Goal: Information Seeking & Learning: Learn about a topic

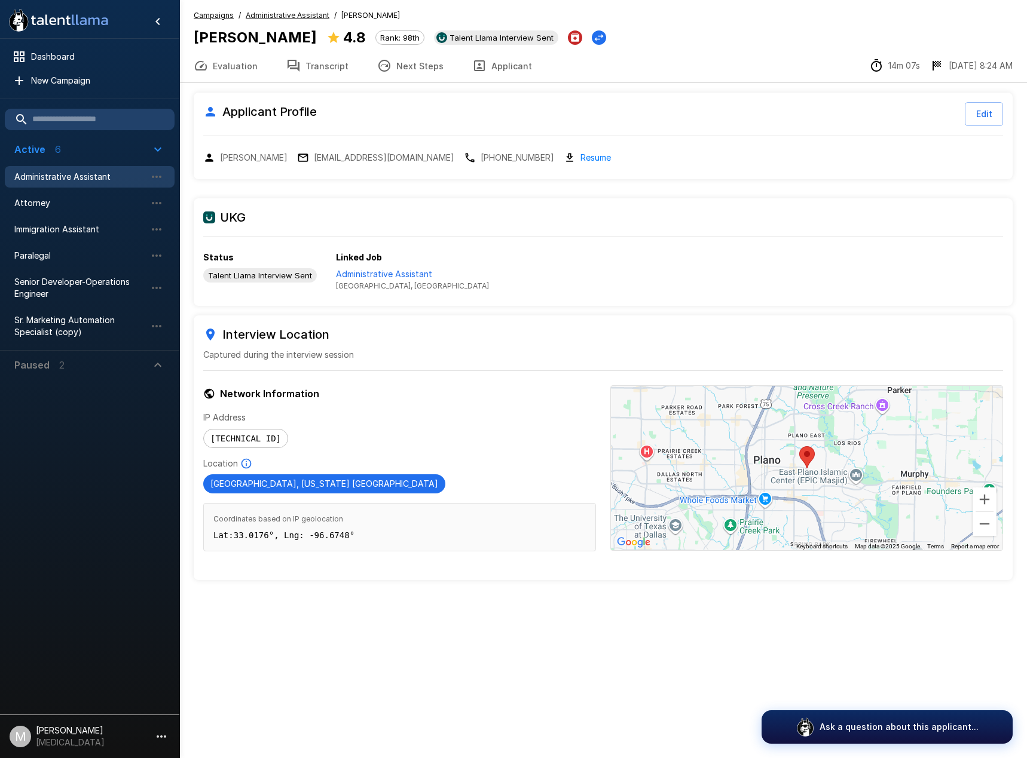
click at [47, 241] on li "Immigration Assistant" at bounding box center [90, 229] width 170 height 26
click at [55, 232] on span "Immigration Assistant" at bounding box center [79, 230] width 131 height 12
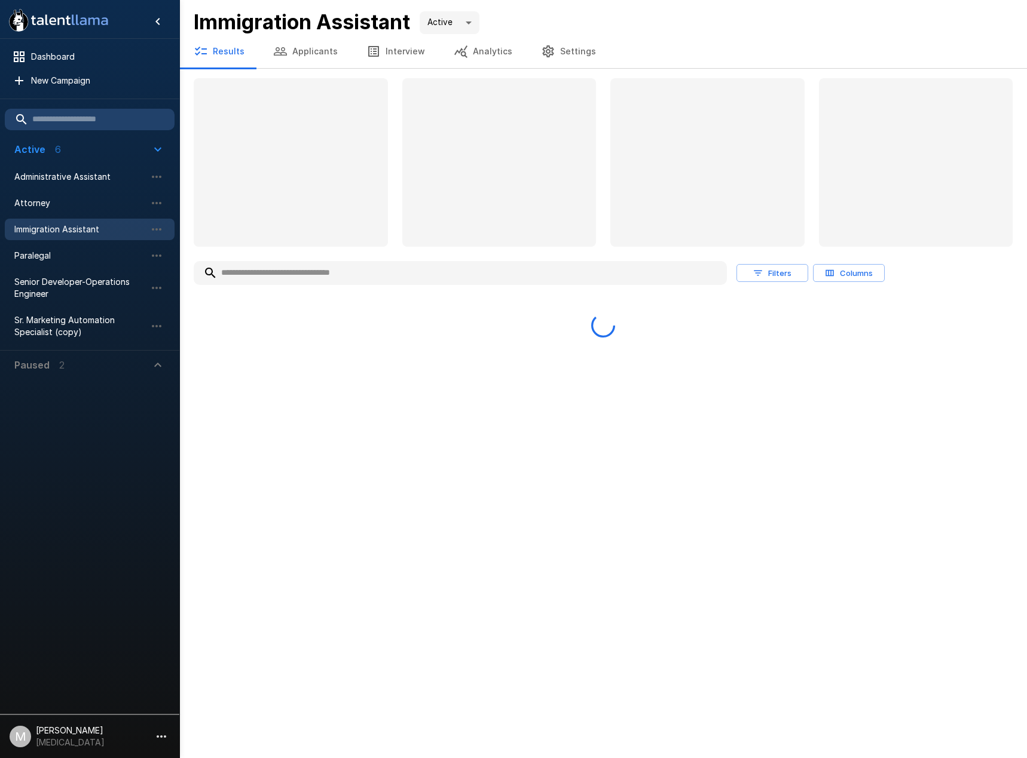
click at [312, 282] on input "text" at bounding box center [460, 273] width 533 height 22
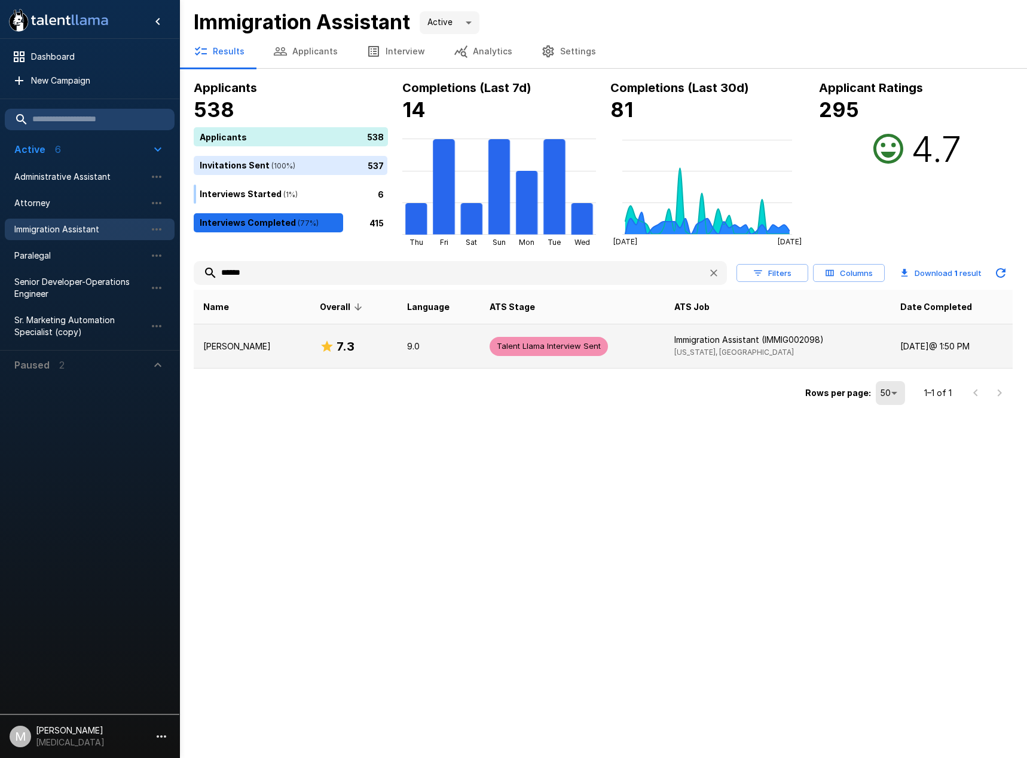
type input "******"
click at [336, 339] on h6 "7.3" at bounding box center [345, 346] width 18 height 19
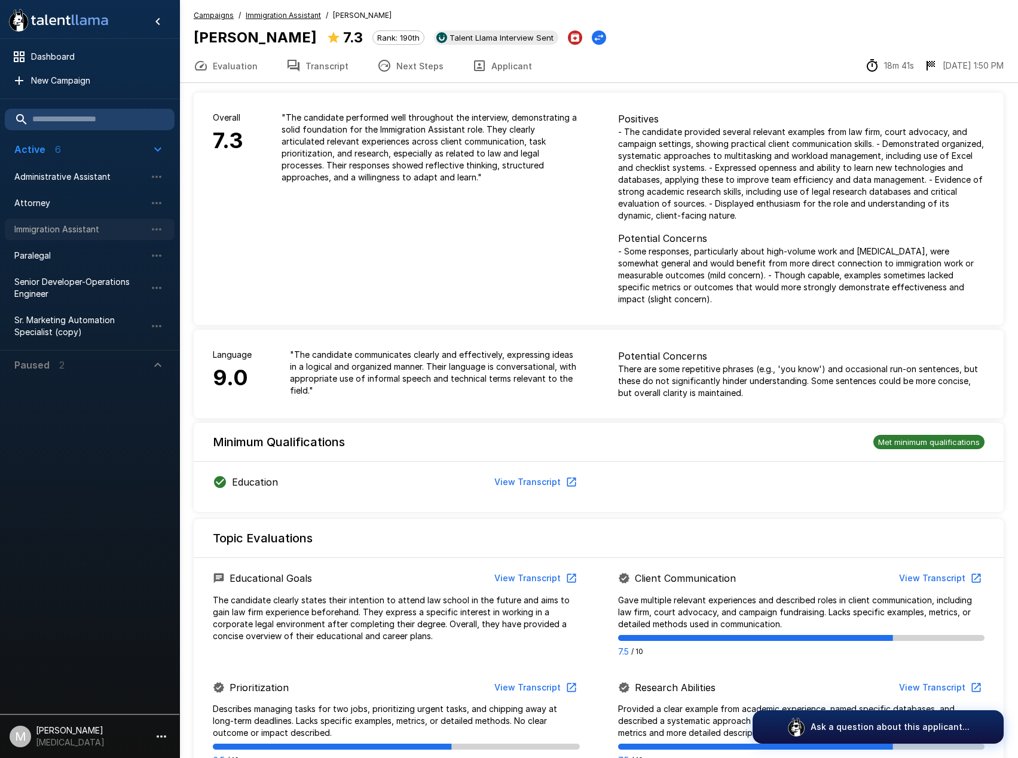
click at [26, 228] on span "Immigration Assistant" at bounding box center [79, 230] width 131 height 12
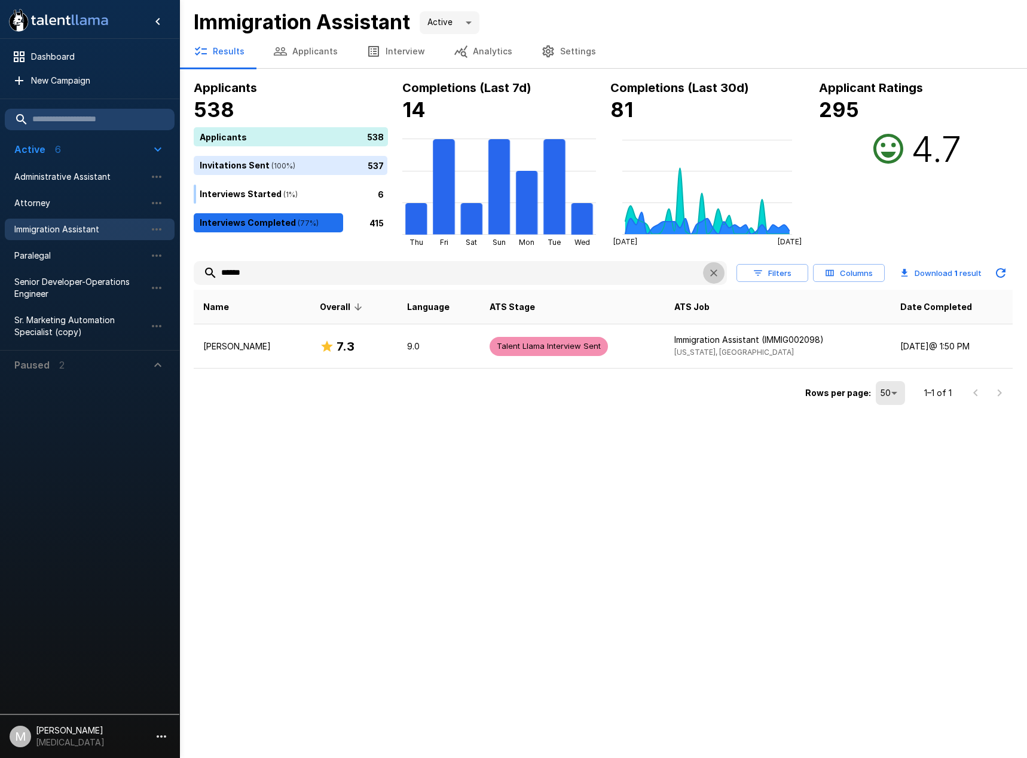
click at [721, 272] on button "button" at bounding box center [714, 273] width 22 height 22
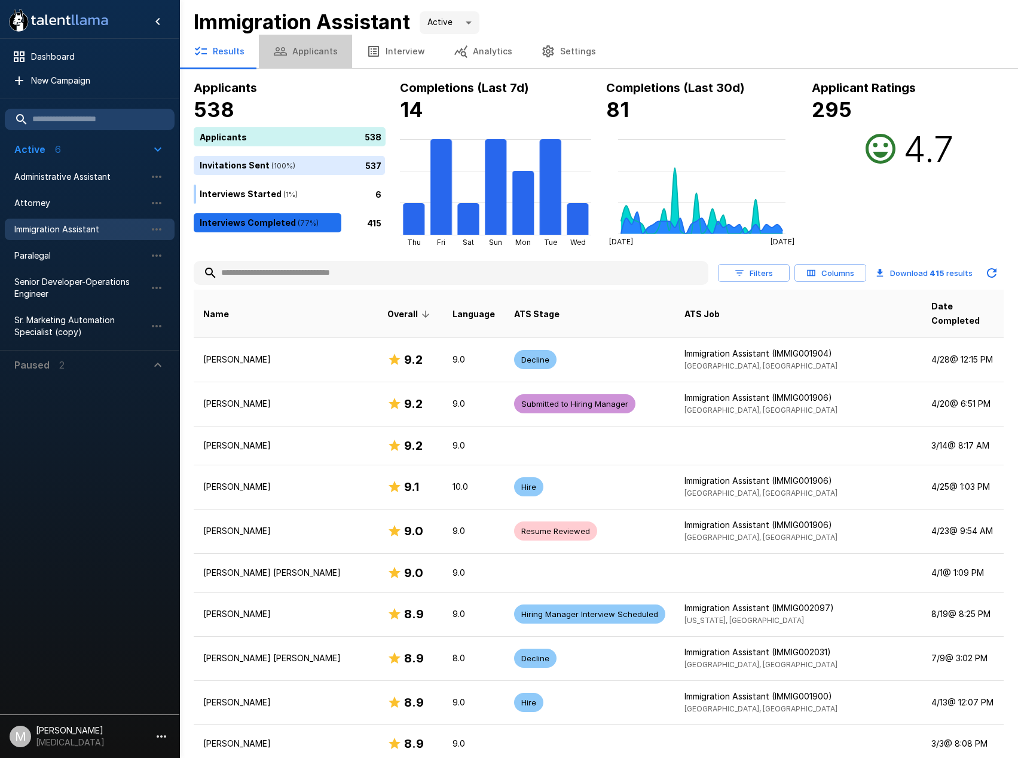
click at [304, 62] on button "Applicants" at bounding box center [305, 51] width 93 height 33
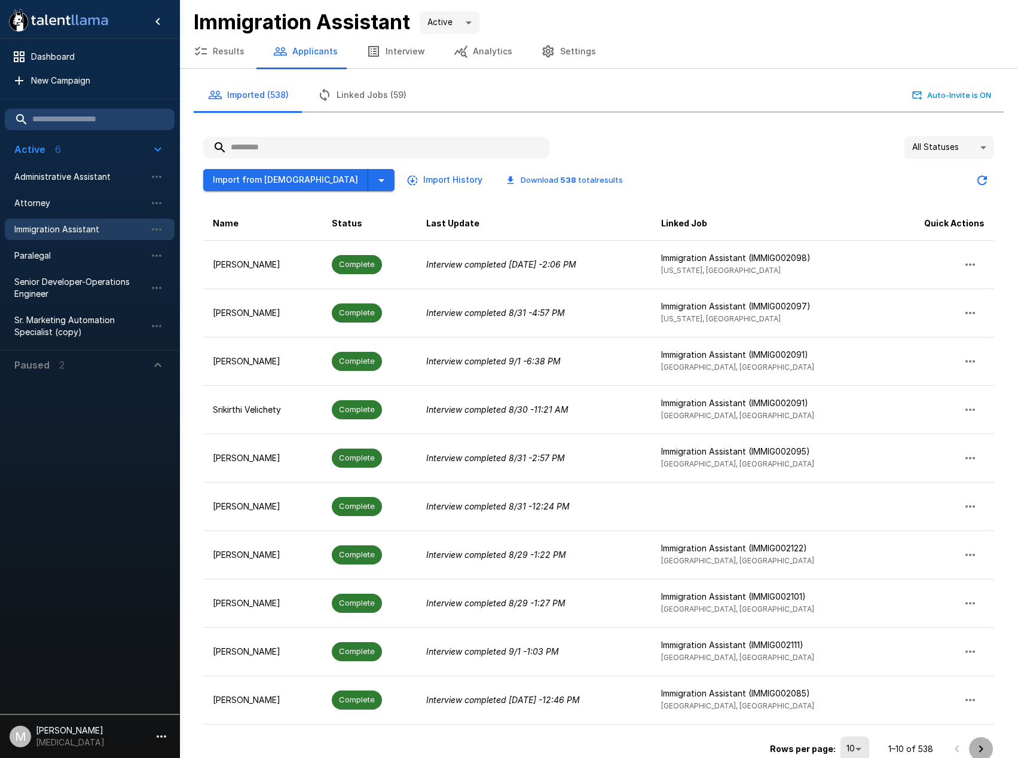
click at [982, 748] on icon "Go to next page" at bounding box center [981, 748] width 4 height 7
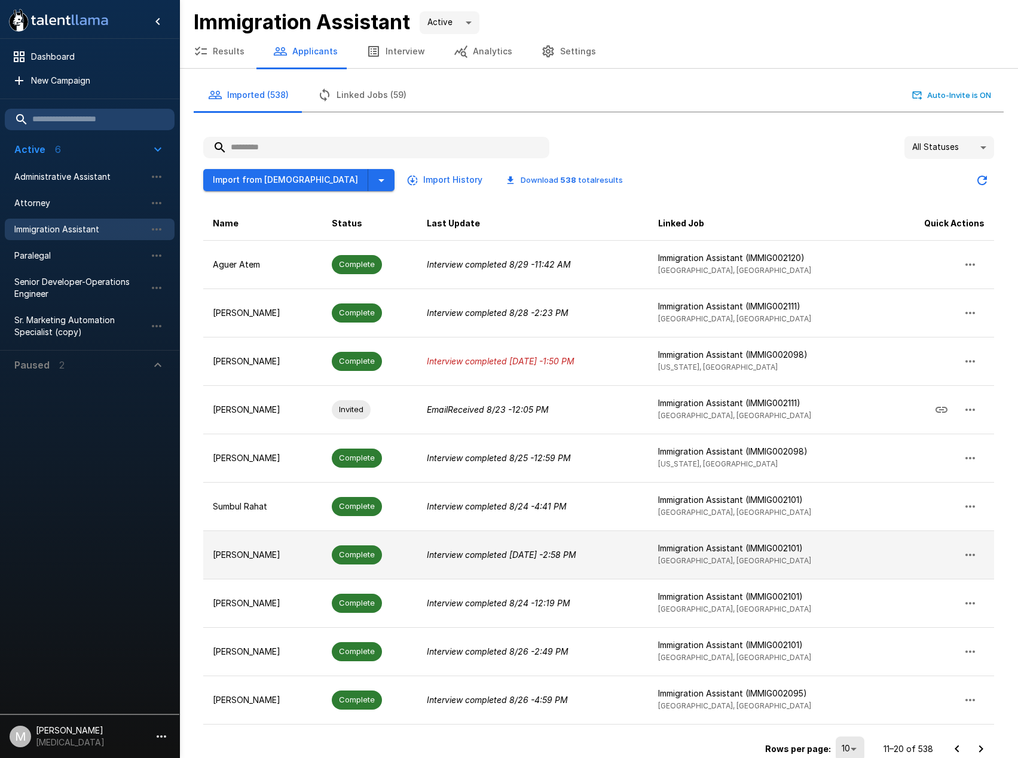
scroll to position [16, 0]
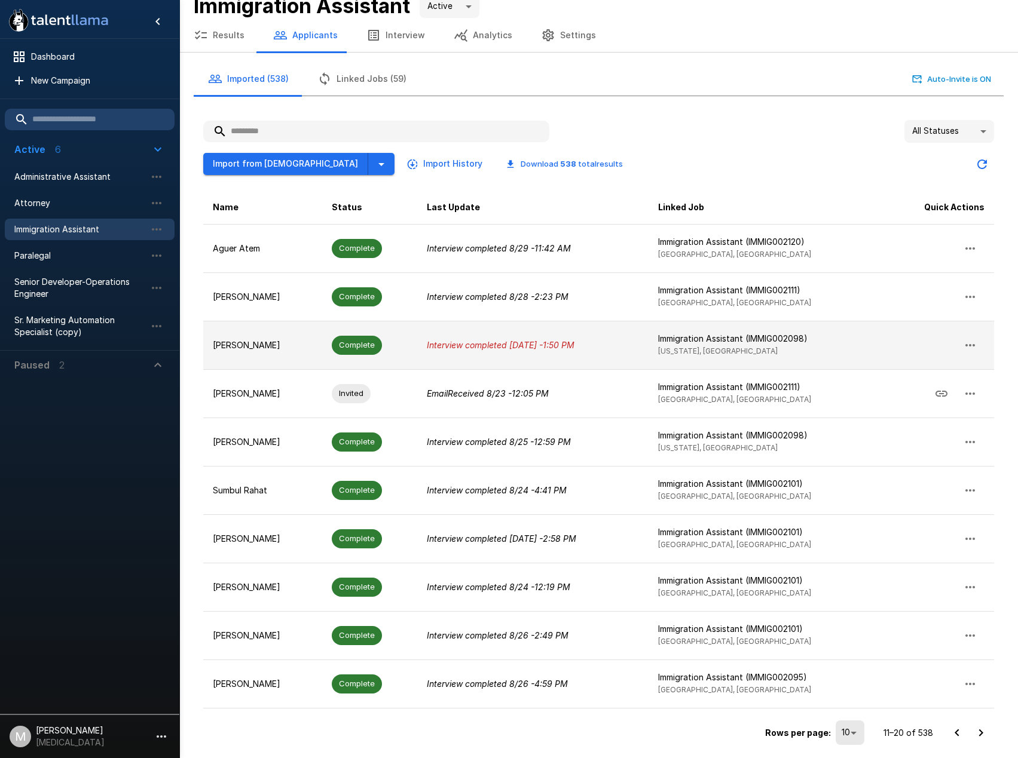
click at [628, 344] on p "Interview completed [DATE] - 1:50 PM" at bounding box center [533, 345] width 212 height 12
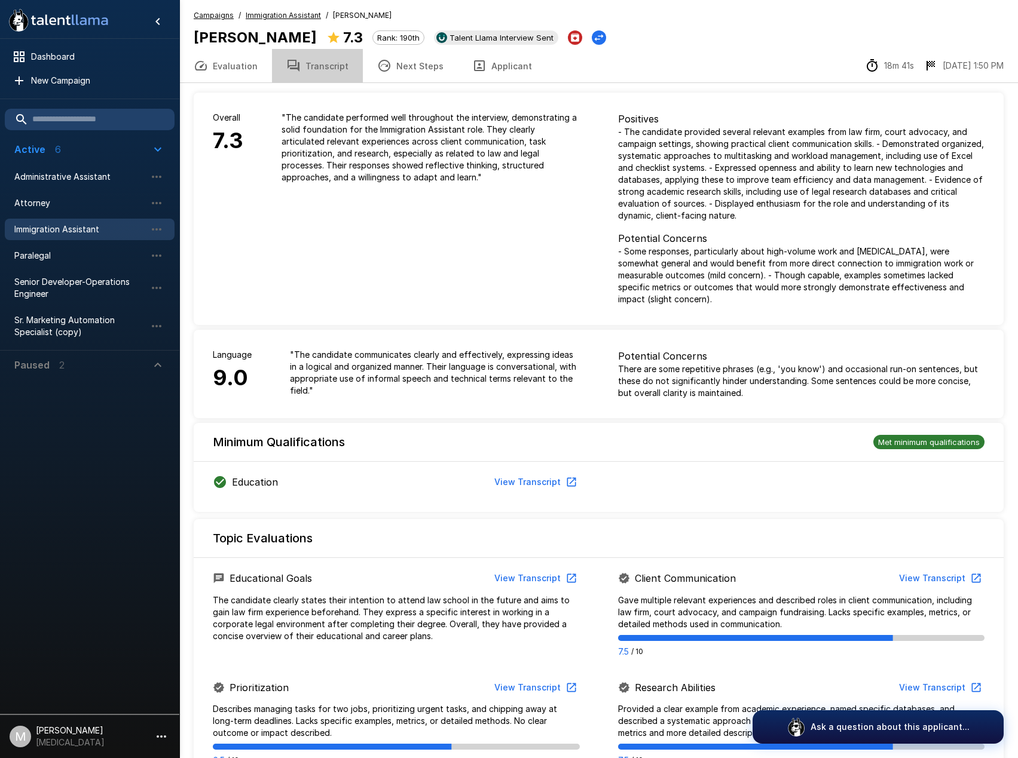
click at [320, 72] on button "Transcript" at bounding box center [317, 65] width 91 height 33
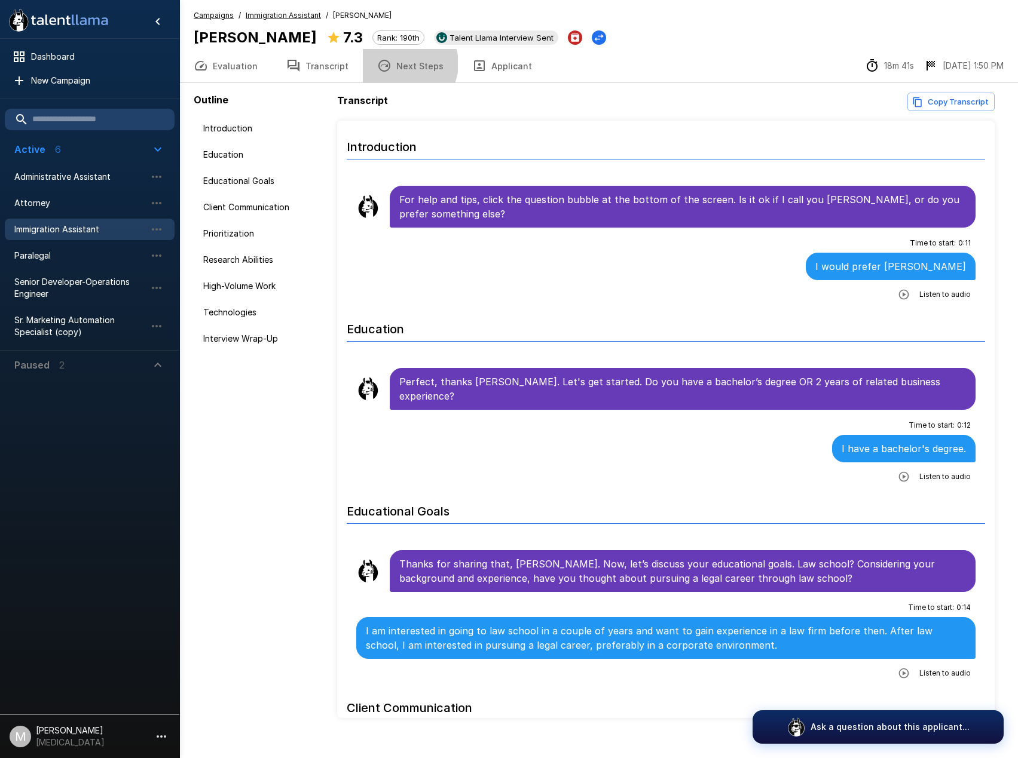
click at [400, 63] on button "Next Steps" at bounding box center [410, 65] width 95 height 33
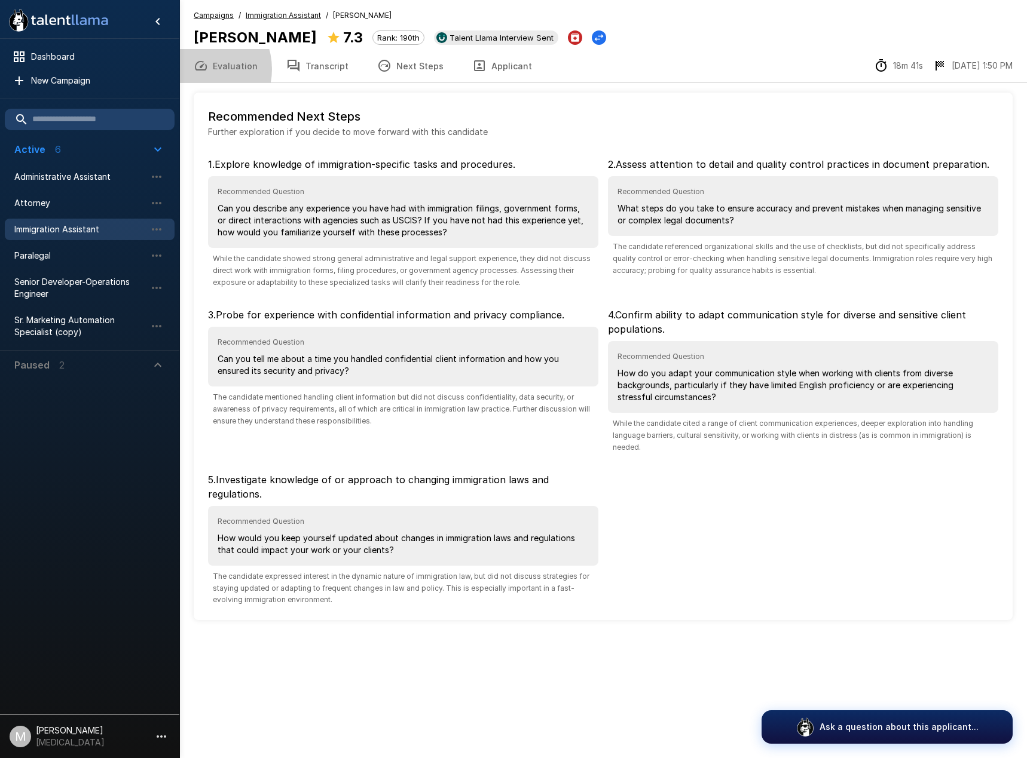
click at [198, 69] on icon "button" at bounding box center [201, 66] width 14 height 14
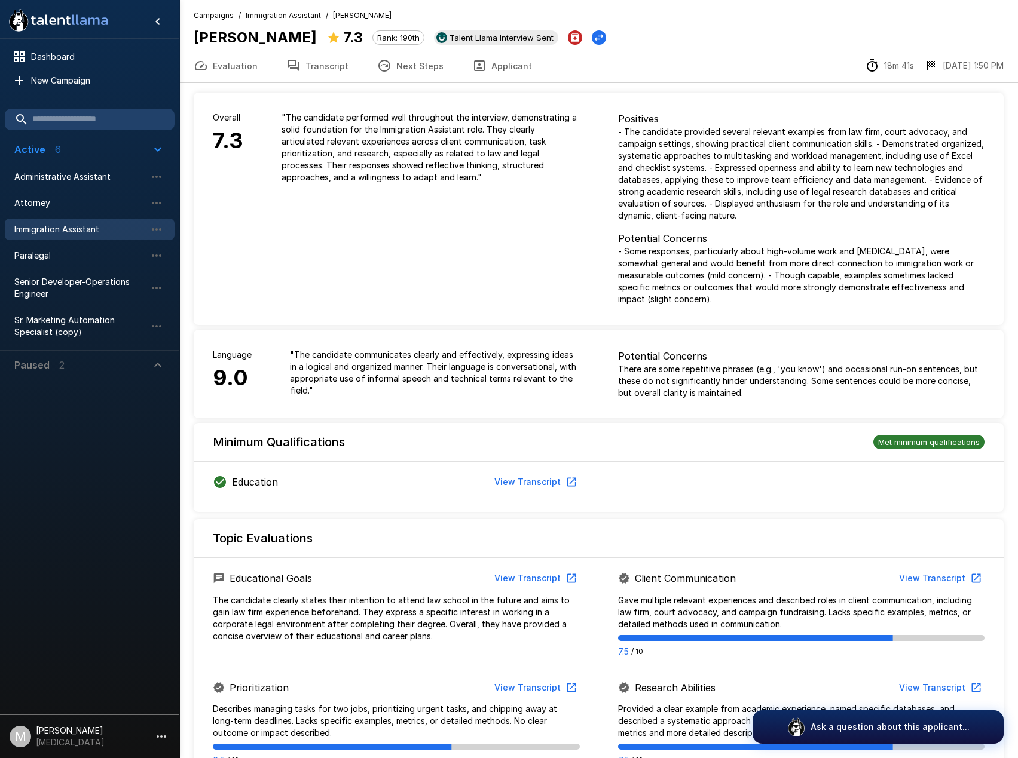
click at [338, 78] on button "Transcript" at bounding box center [317, 65] width 91 height 33
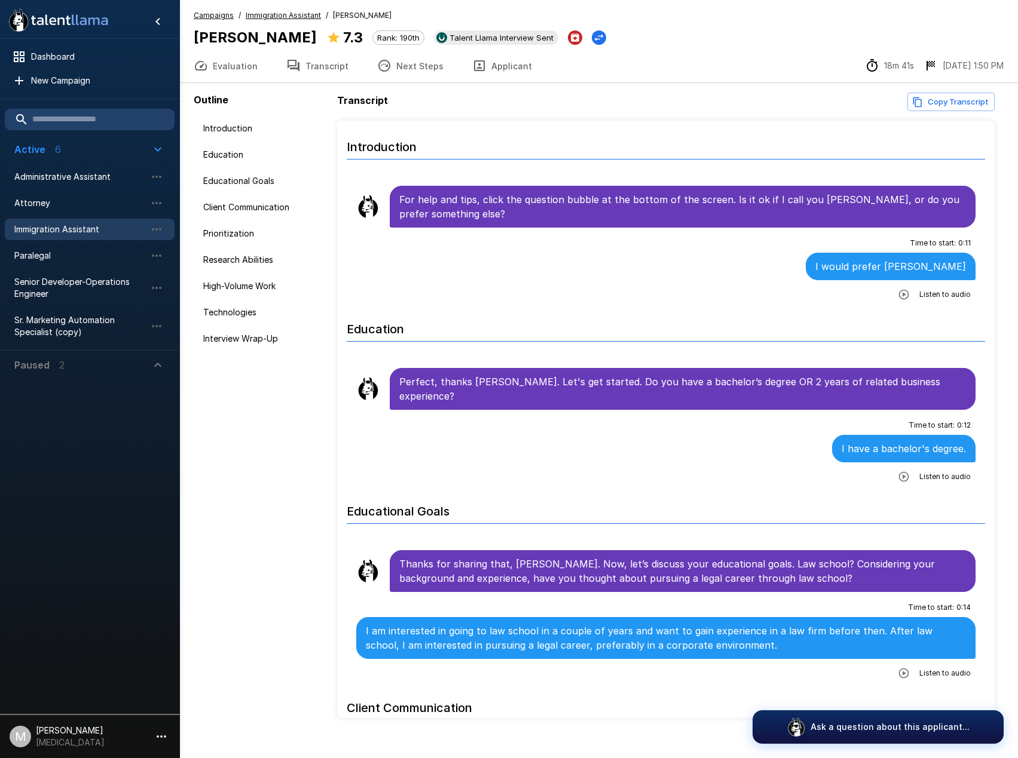
click at [898, 289] on icon "button" at bounding box center [904, 295] width 12 height 12
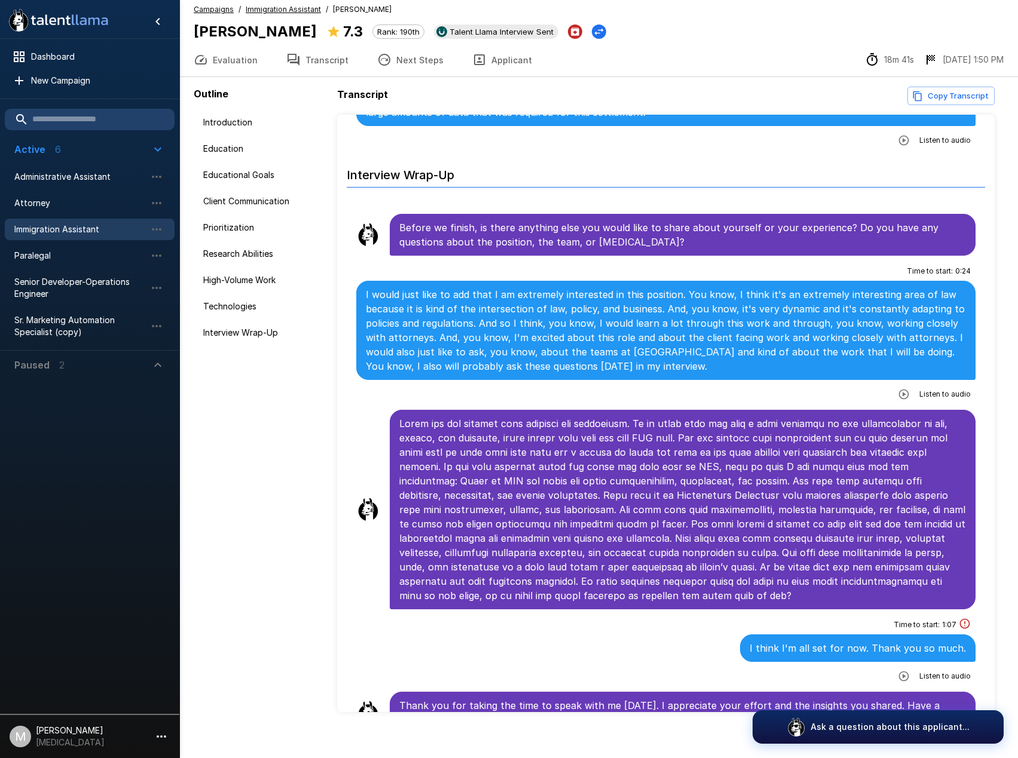
scroll to position [17, 0]
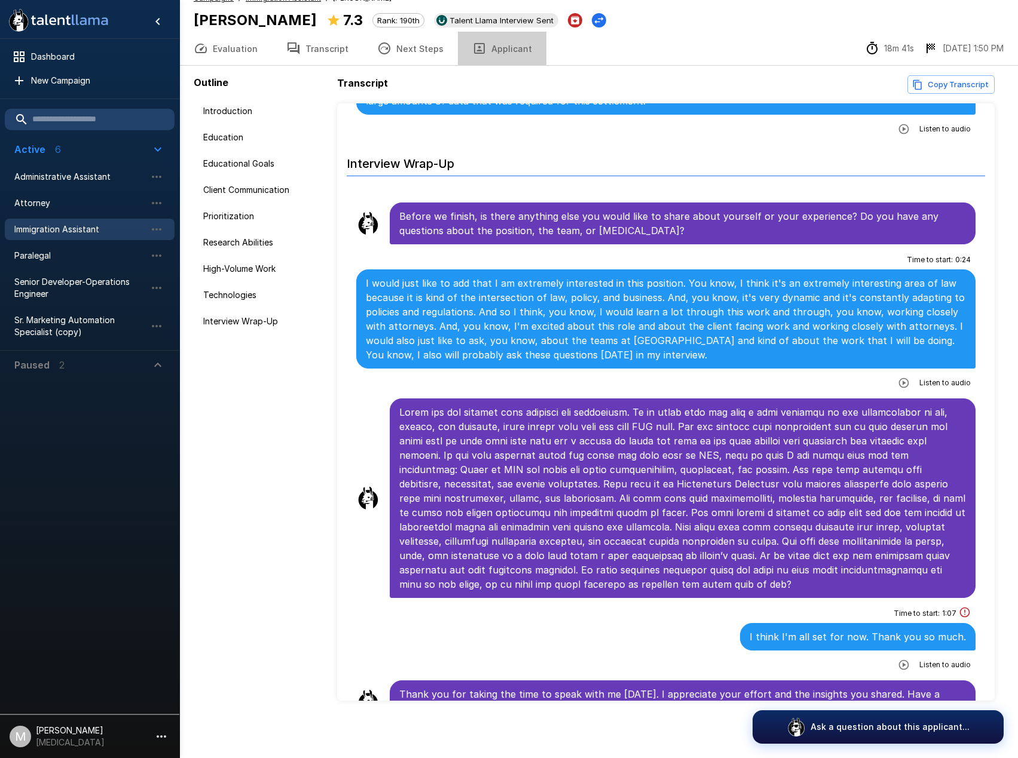
drag, startPoint x: 501, startPoint y: 47, endPoint x: 501, endPoint y: 65, distance: 17.3
click at [501, 47] on button "Applicant" at bounding box center [502, 48] width 88 height 33
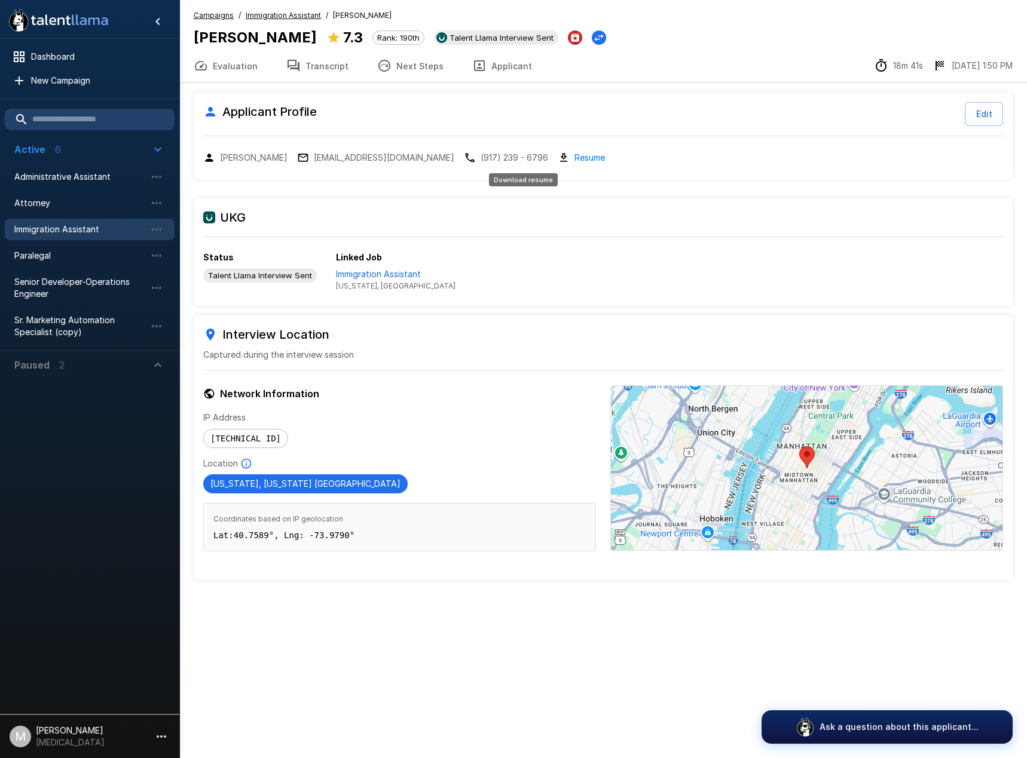
click at [574, 151] on link "Resume" at bounding box center [589, 158] width 30 height 14
click at [335, 78] on button "Transcript" at bounding box center [317, 65] width 91 height 33
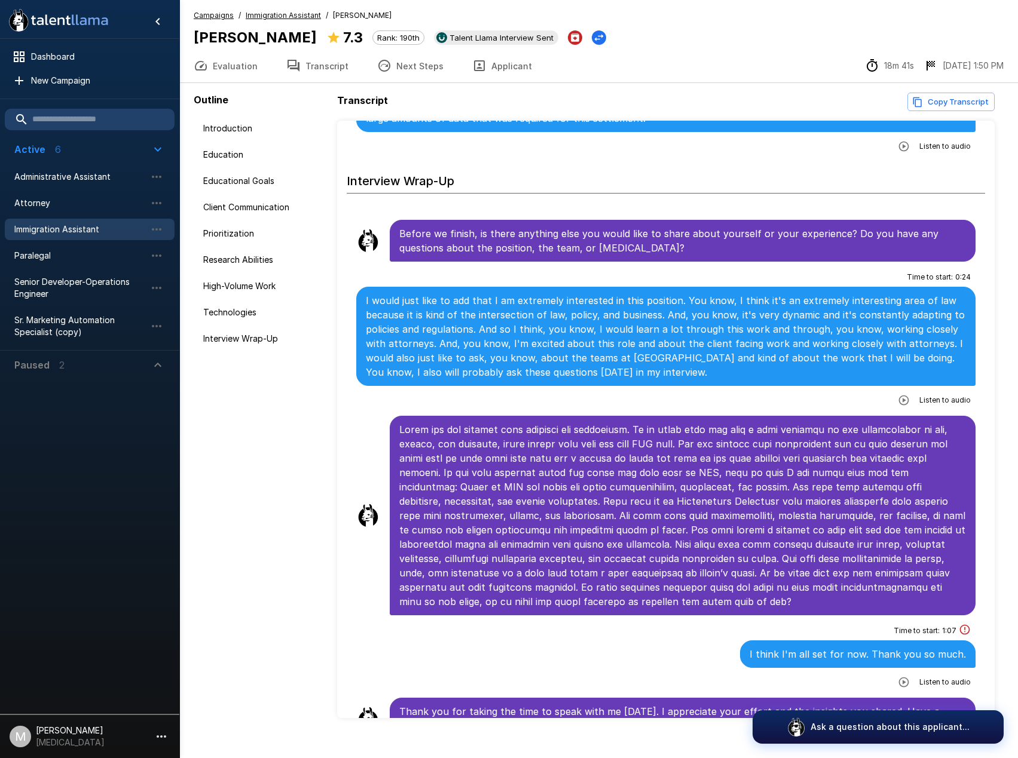
scroll to position [17, 0]
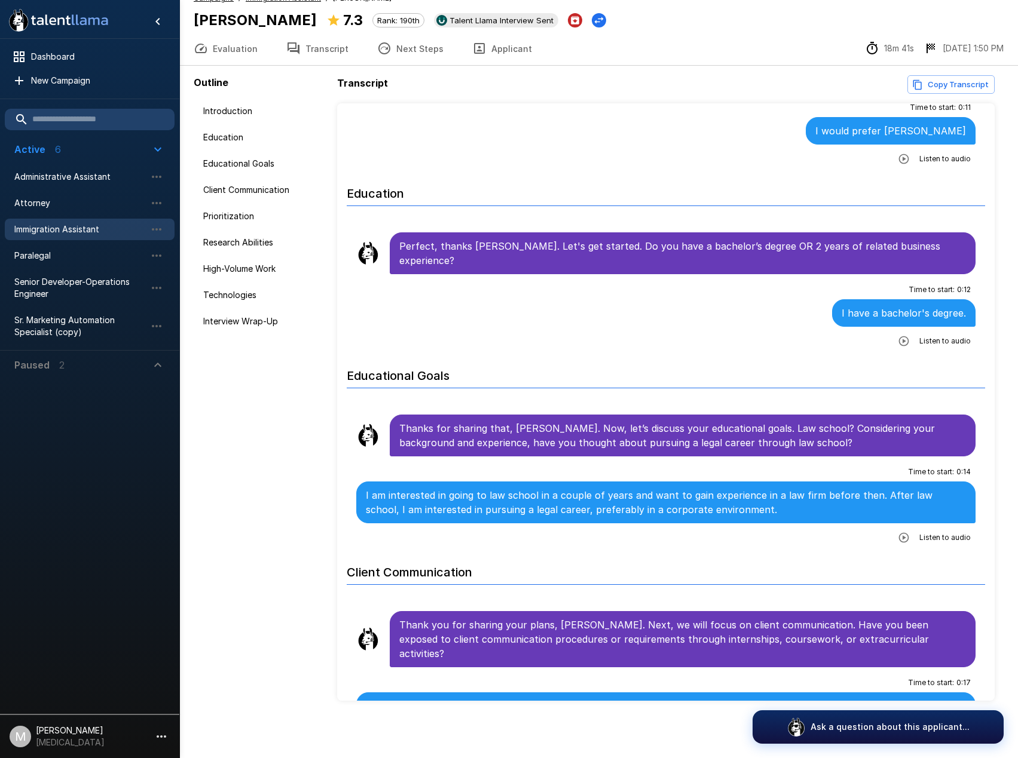
scroll to position [120, 0]
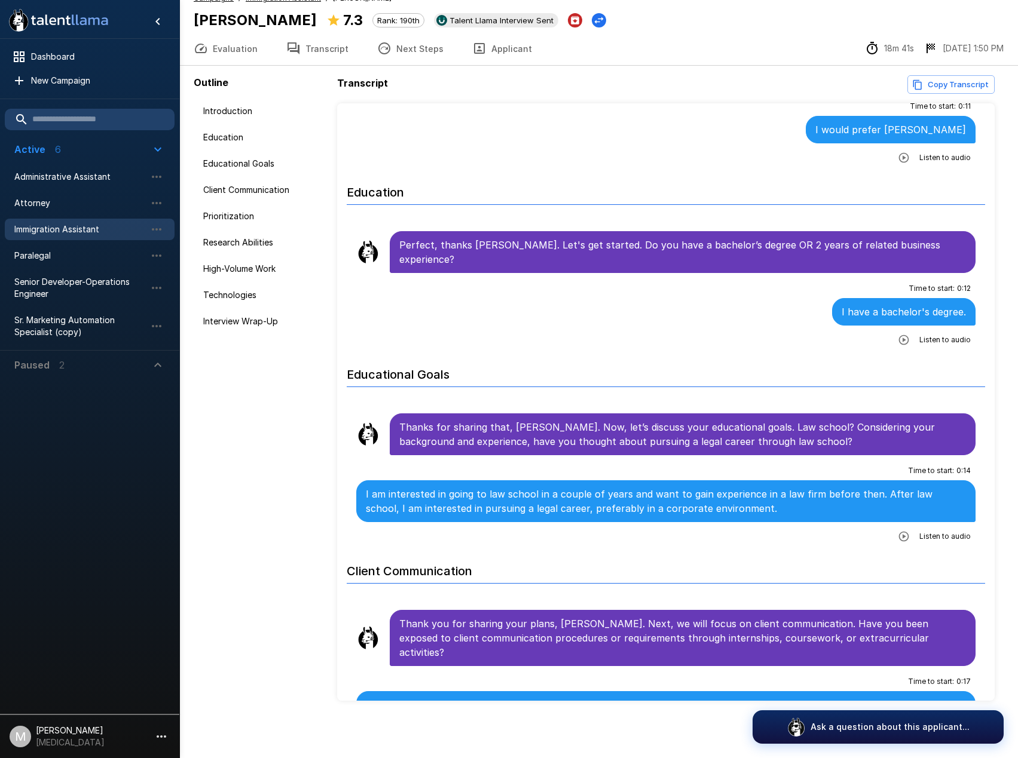
click at [521, 50] on button "Applicant" at bounding box center [502, 48] width 88 height 33
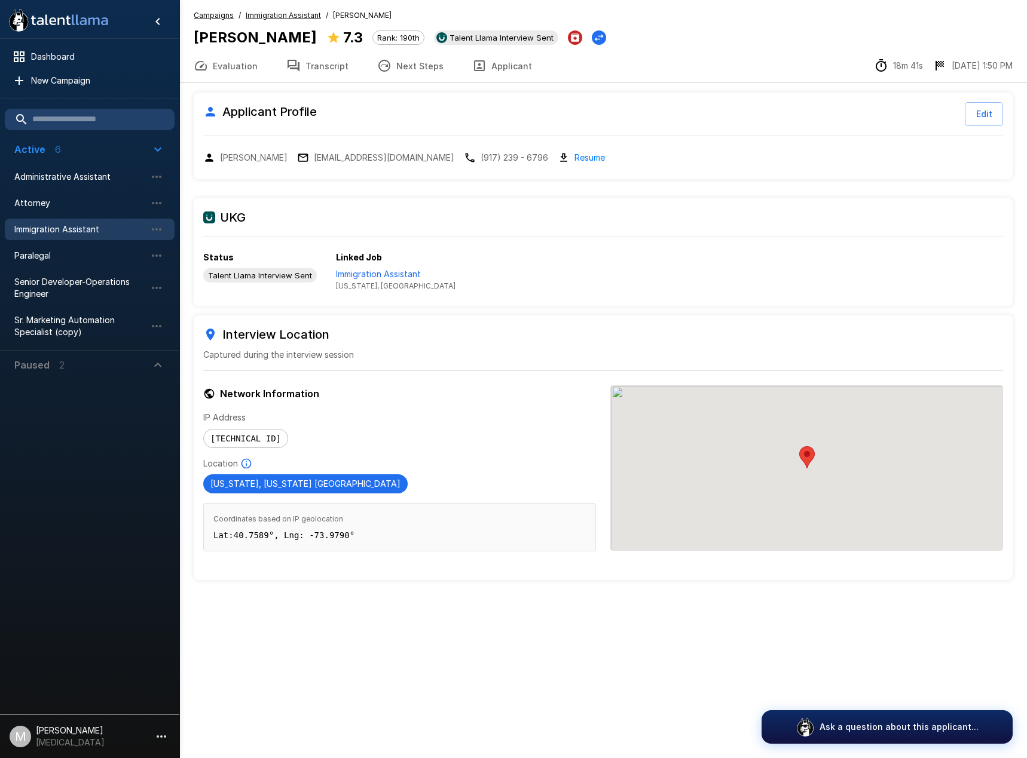
click at [546, 158] on div "[PERSON_NAME] [EMAIL_ADDRESS][DOMAIN_NAME] (917) 239 - 6796 Resume" at bounding box center [603, 158] width 800 height 14
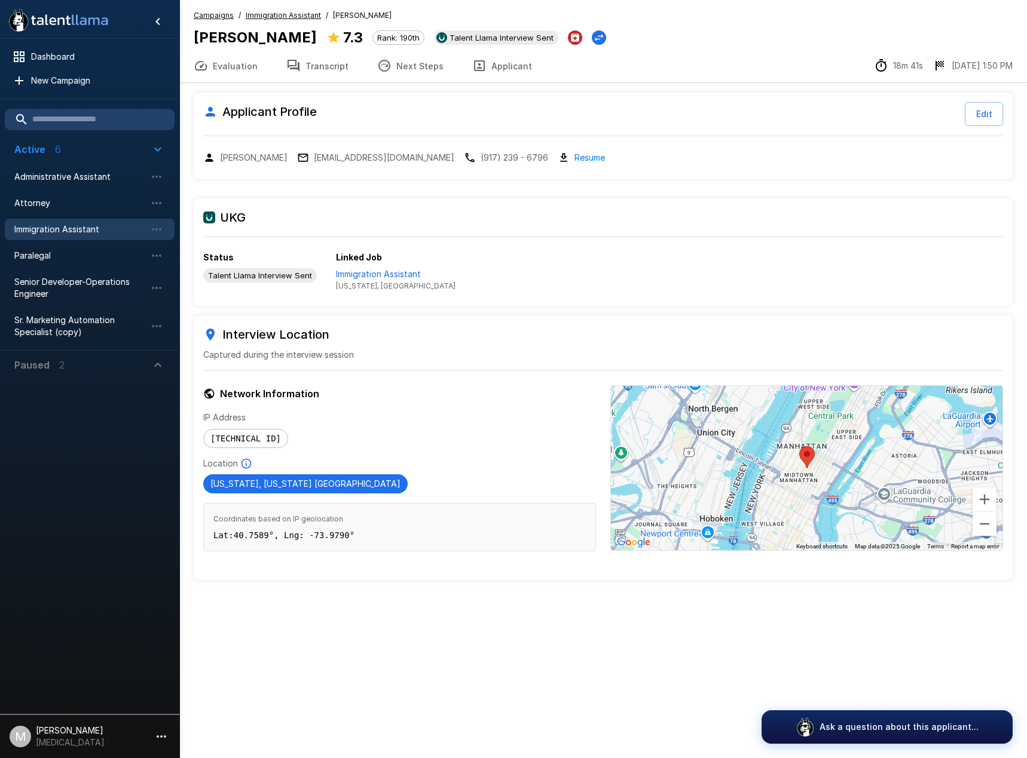
click at [574, 161] on link "Resume" at bounding box center [589, 158] width 30 height 14
click at [329, 73] on button "Transcript" at bounding box center [317, 65] width 91 height 33
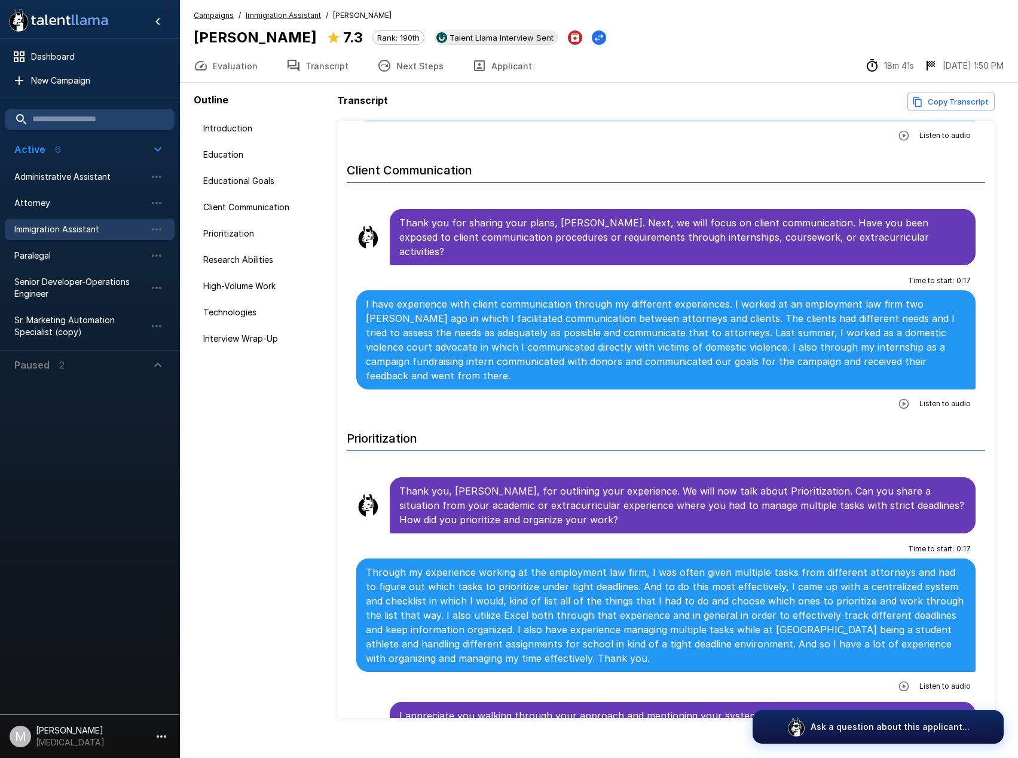
scroll to position [17, 0]
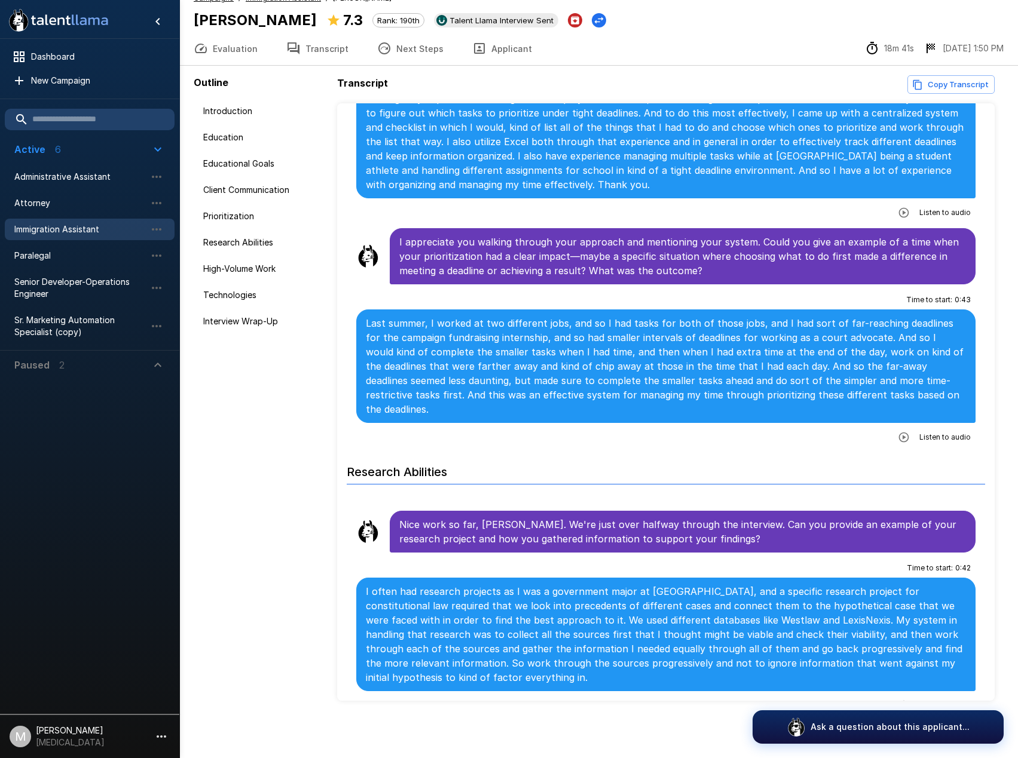
scroll to position [1076, 0]
